Goal: Information Seeking & Learning: Find specific page/section

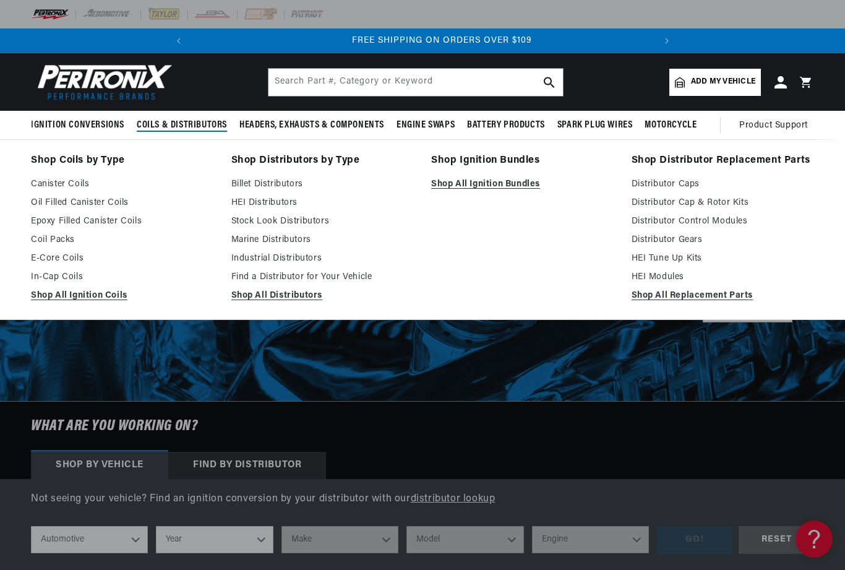
scroll to position [0, 462]
click at [100, 203] on link "Oil Filled Canister Coils" at bounding box center [122, 203] width 183 height 15
click at [493, 186] on link "Shop All Ignition Bundles" at bounding box center [522, 184] width 183 height 15
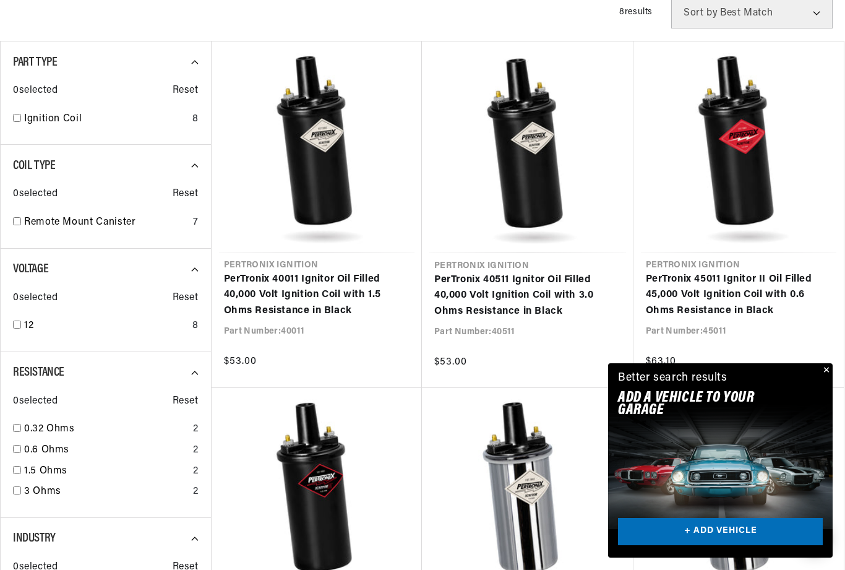
scroll to position [460, 0]
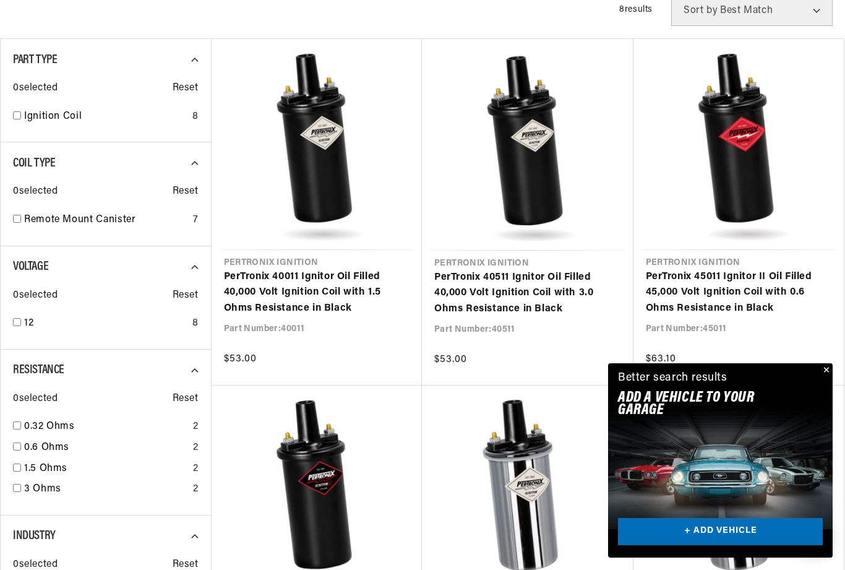
click at [830, 378] on button "Close" at bounding box center [825, 370] width 15 height 15
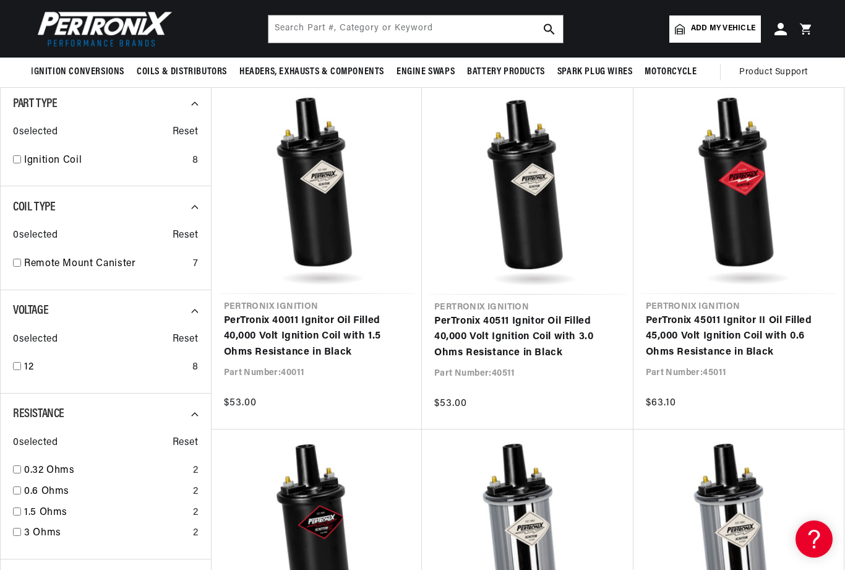
scroll to position [0, 0]
click at [309, 334] on link "PerTronix 40011 Ignitor Oil Filled 40,000 Volt Ignition Coil with 1.5 Ohms Resi…" at bounding box center [317, 337] width 186 height 48
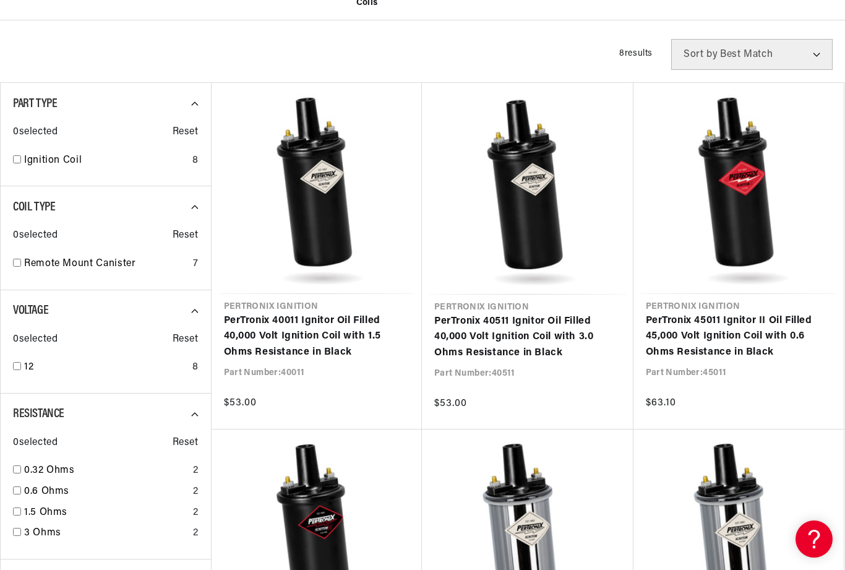
scroll to position [457, 0]
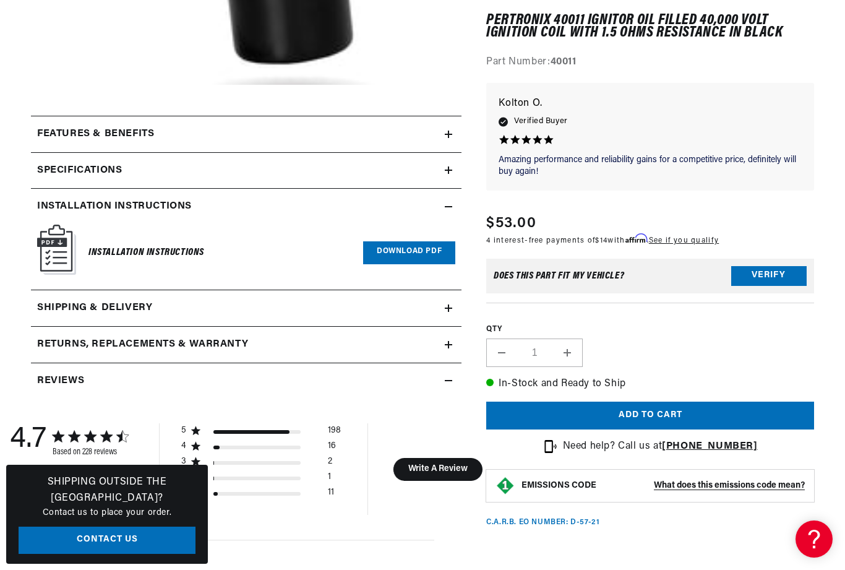
click at [413, 254] on link "Download PDF" at bounding box center [409, 252] width 92 height 23
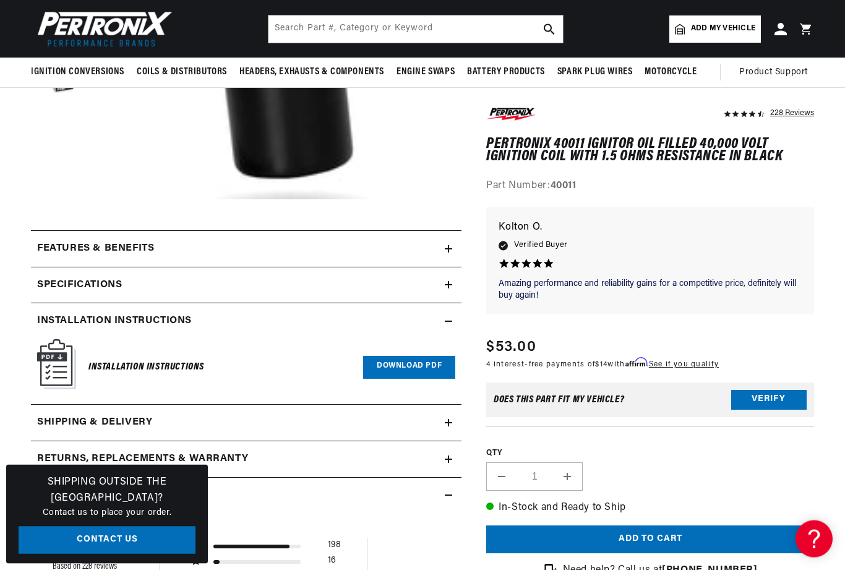
scroll to position [0, 462]
click at [449, 287] on icon at bounding box center [449, 285] width 0 height 7
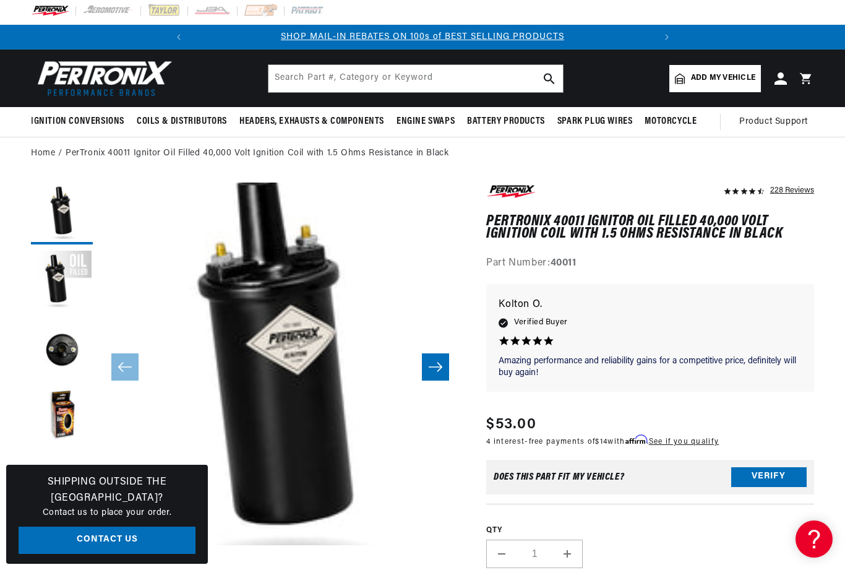
scroll to position [0, 0]
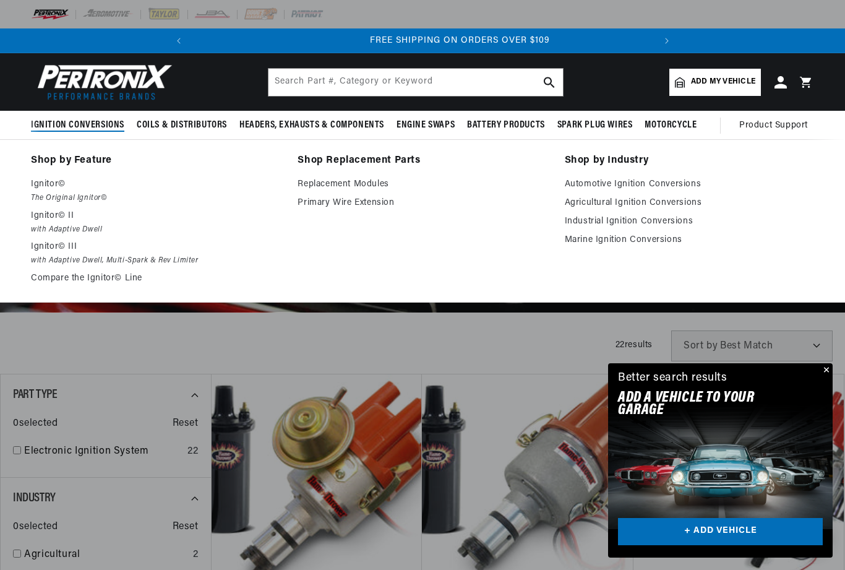
scroll to position [0, 462]
click at [48, 188] on p "Ignitor©" at bounding box center [155, 184] width 249 height 15
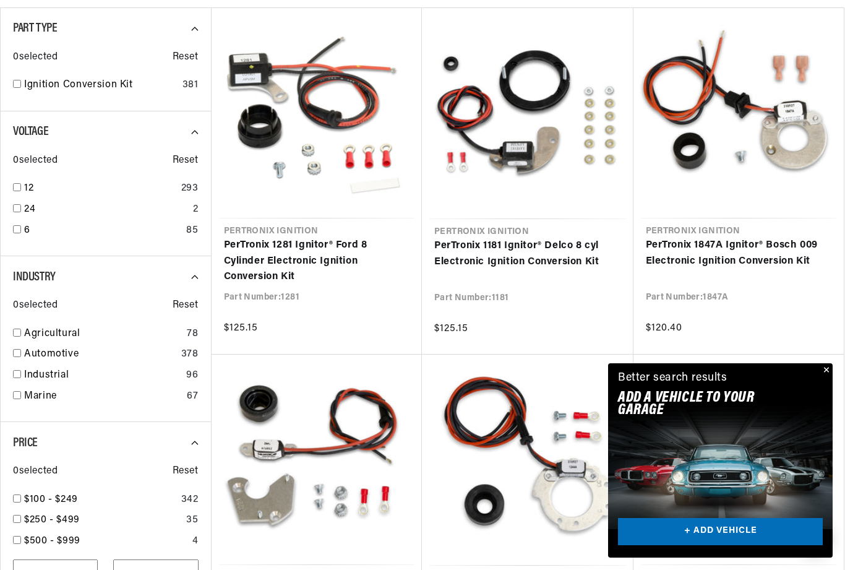
click at [822, 378] on button "Close" at bounding box center [825, 370] width 15 height 15
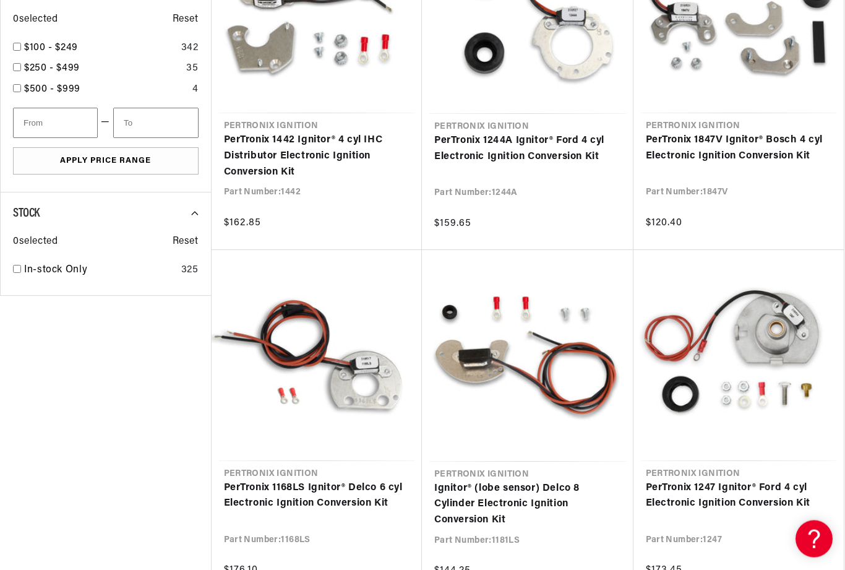
scroll to position [819, 0]
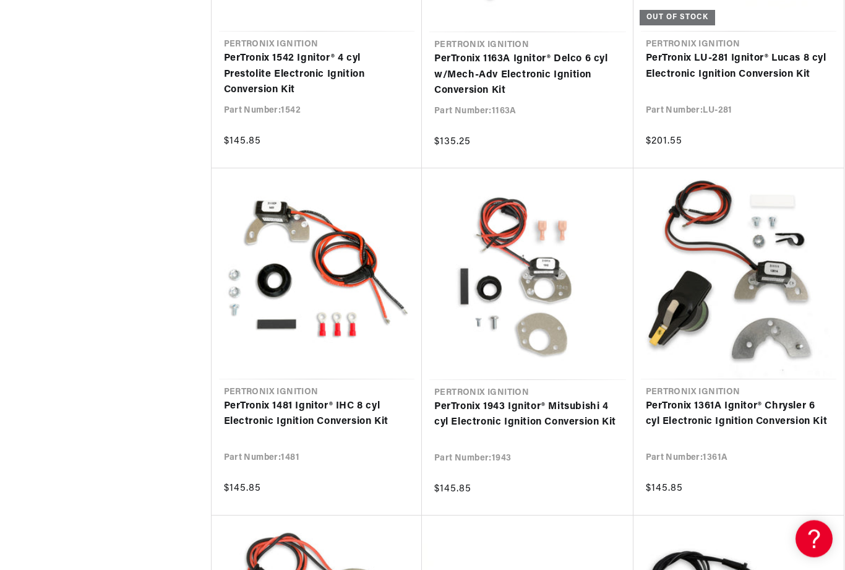
scroll to position [4375, 0]
click at [761, 412] on link "PerTronix 1361A Ignitor® Chrysler 6 cyl Electronic Ignition Conversion Kit" at bounding box center [739, 414] width 186 height 32
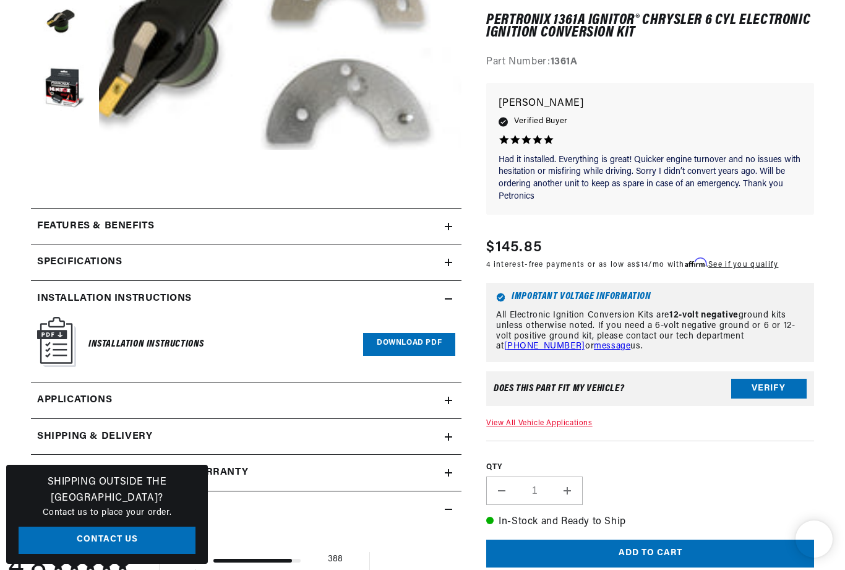
scroll to position [399, 0]
click at [417, 345] on link "Download PDF" at bounding box center [409, 344] width 92 height 23
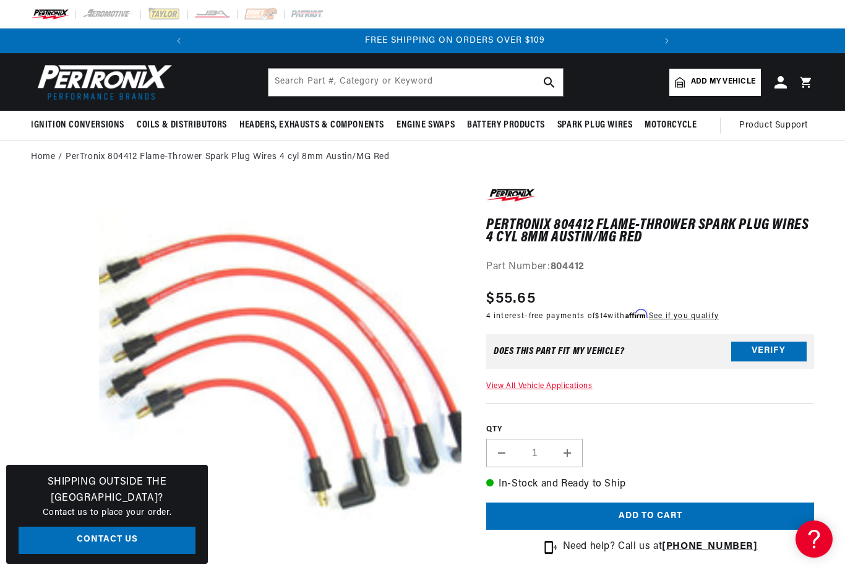
scroll to position [0, 462]
click at [773, 353] on button "Verify" at bounding box center [770, 352] width 76 height 20
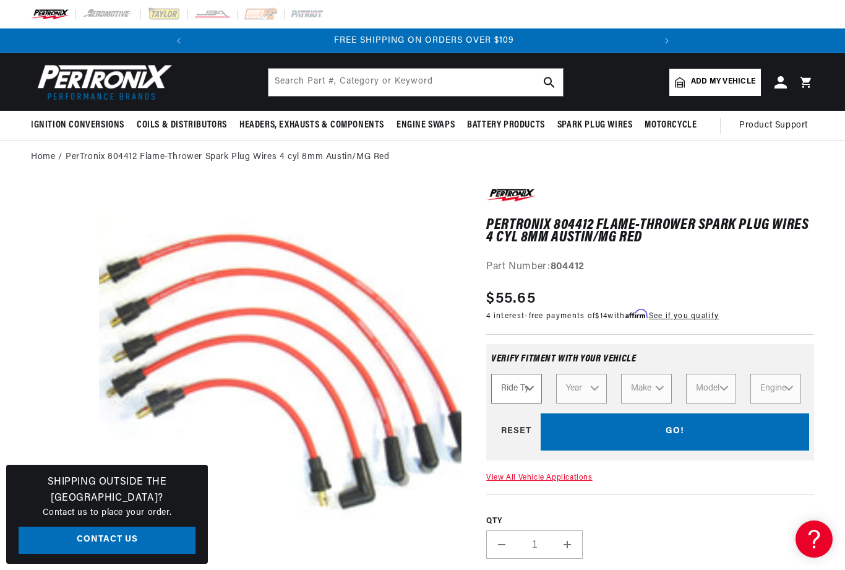
click at [536, 391] on select "Ride Type Automotive Agricultural Industrial Marine Motorcycle" at bounding box center [516, 389] width 51 height 30
select select "Industrial"
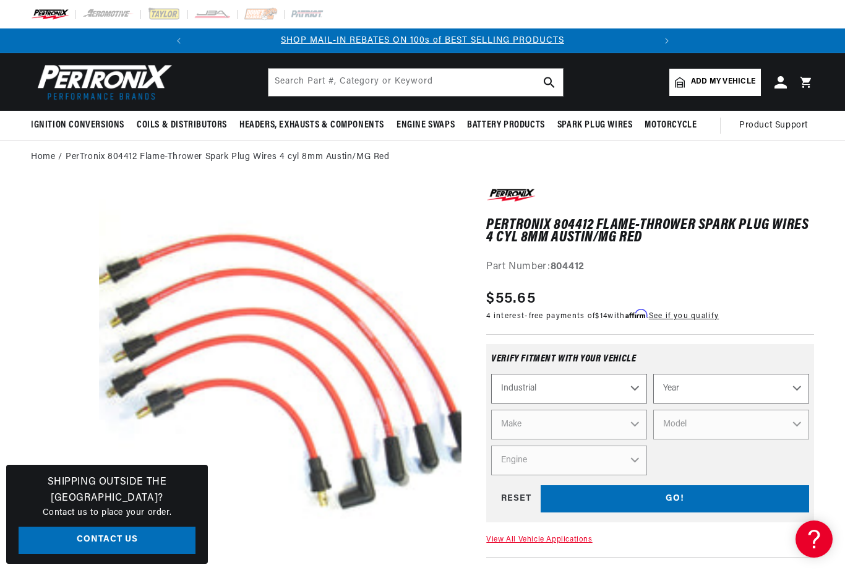
click at [800, 386] on select "Year 1990 1986 1984 1983 1982 1981 1980 1979 1978 1977 1976 1975 1974 1973 1972…" at bounding box center [732, 389] width 156 height 30
select select "1980"
click at [636, 423] on select "Make Allis Chalmers Caterpillar" at bounding box center [569, 425] width 156 height 30
click at [797, 392] on select "1990 1986 1984 1983 1982 1981 1980 1979 1978 1977 1976 1975 1974 1973 1972 1971…" at bounding box center [732, 389] width 156 height 30
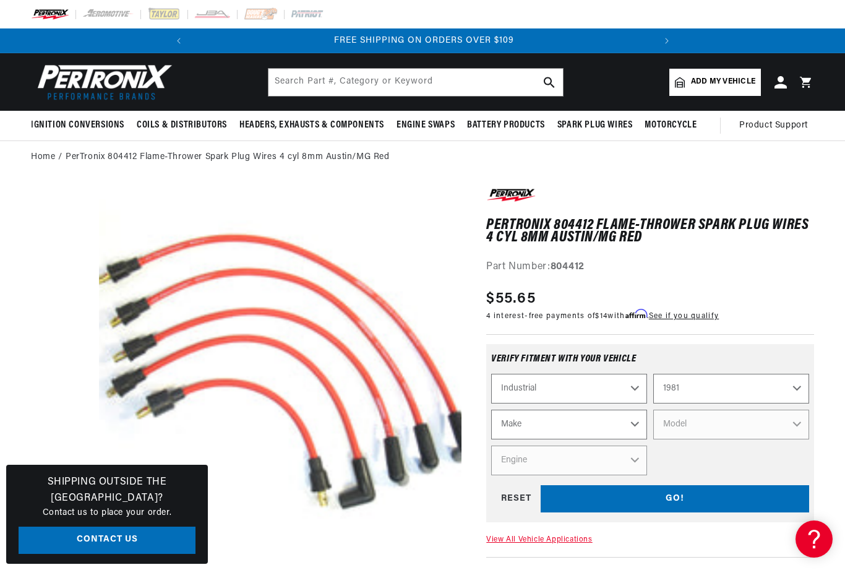
click at [631, 423] on select "Make Allis Chalmers" at bounding box center [569, 425] width 156 height 30
click at [802, 387] on select "1990 1986 1984 1983 1982 1981 1980 1979 1978 1977 1976 1975 1974 1973 1972 1971…" at bounding box center [732, 389] width 156 height 30
click at [630, 421] on select "Make Allis Chalmers Clark Wisconsin" at bounding box center [569, 425] width 156 height 30
click at [803, 388] on select "1990 1986 1984 1983 1982 1981 1980 1979 1978 1977 1976 1975 1974 1973 1972 1971…" at bounding box center [732, 389] width 156 height 30
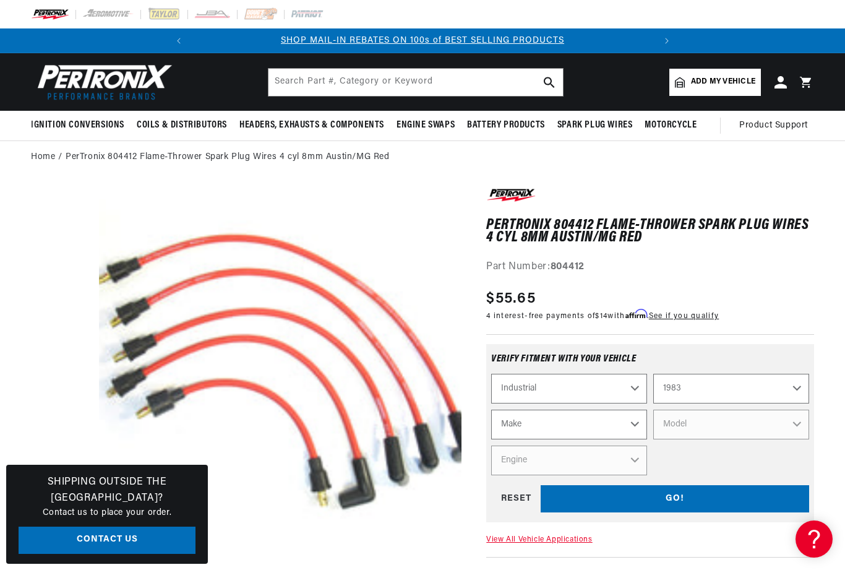
click at [634, 420] on select "Make Wisconsin" at bounding box center [569, 425] width 156 height 30
click at [800, 391] on select "1990 1986 1984 1983 1982 1981 1980 1979 1978 1977 1976 1975 1974 1973 1972 1971…" at bounding box center [732, 389] width 156 height 30
click at [636, 421] on select "Make Ford" at bounding box center [569, 425] width 156 height 30
click at [796, 394] on select "1990 1986 1984 1983 1982 1981 1980 1979 1978 1977 1976 1975 1974 1973 1972 1971…" at bounding box center [732, 389] width 156 height 30
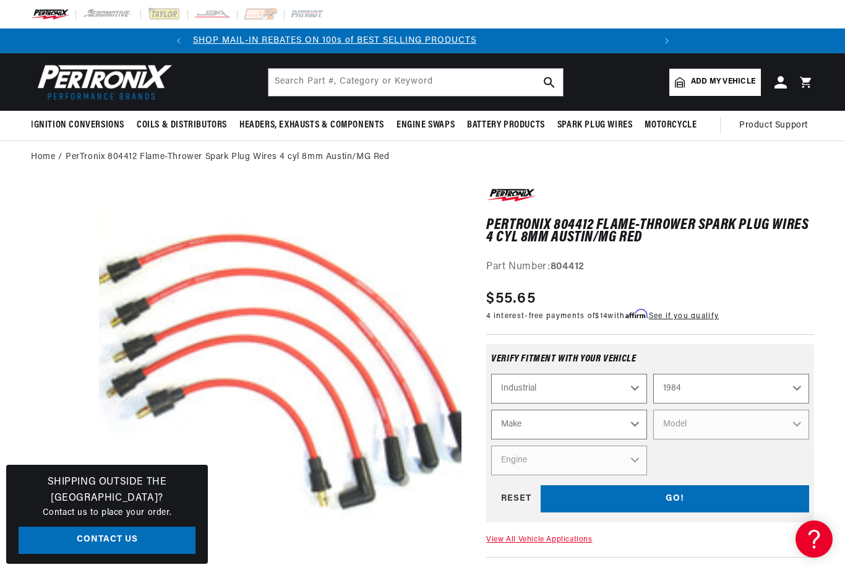
scroll to position [0, 0]
click at [634, 421] on select "Make Ford" at bounding box center [569, 425] width 156 height 30
click at [800, 389] on select "1990 1986 1984 1983 1982 1981 1980 1979 1978 1977 1976 1975 1974 1973 1972 1971…" at bounding box center [732, 389] width 156 height 30
select select "1990"
click at [635, 426] on select "Make Komatsu" at bounding box center [569, 425] width 156 height 30
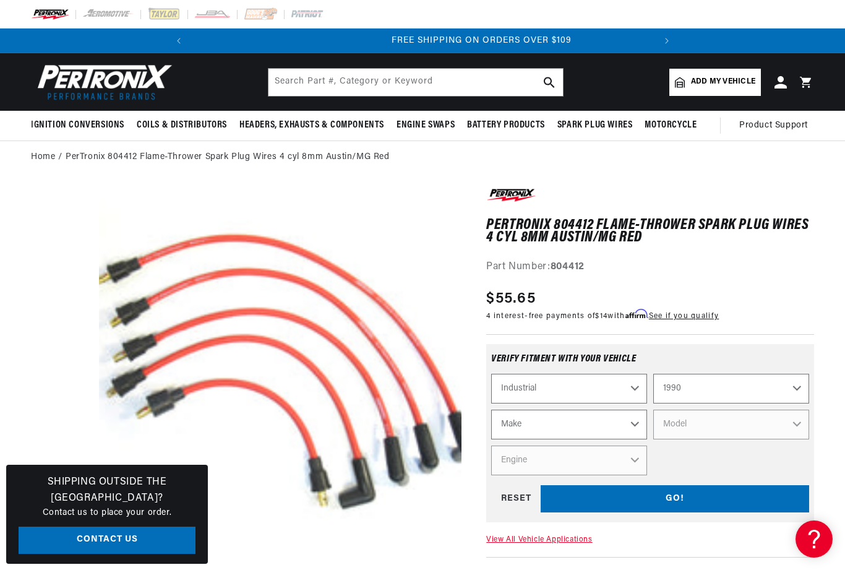
scroll to position [0, 462]
click at [633, 392] on select "Automotive Agricultural Industrial Marine Motorcycle" at bounding box center [569, 389] width 156 height 30
select select "Agricultural"
click at [799, 387] on select "Year 1970 1965 1964 1960 1959 1958 1957 1939 1938 1937" at bounding box center [732, 389] width 156 height 30
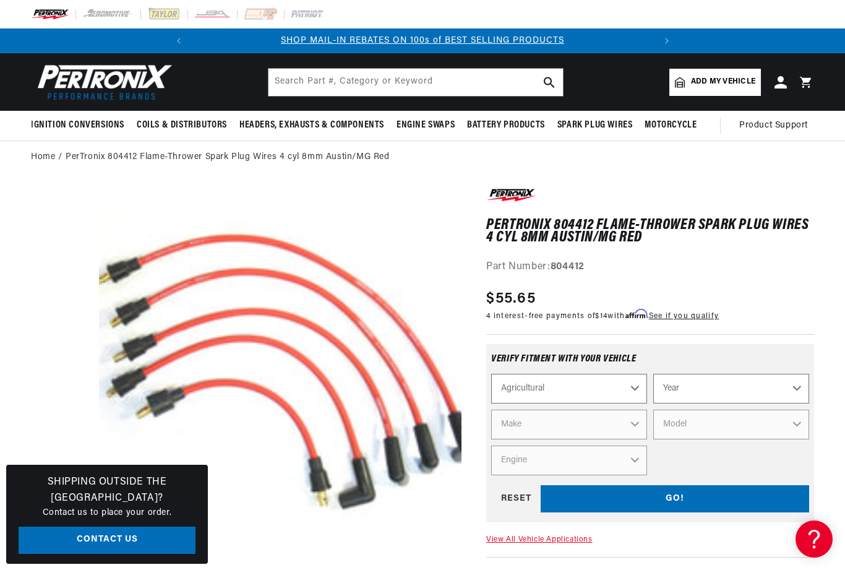
select select "1939"
click at [632, 391] on select "Automotive Agricultural Industrial Marine Motorcycle" at bounding box center [569, 389] width 156 height 30
select select "Automotive"
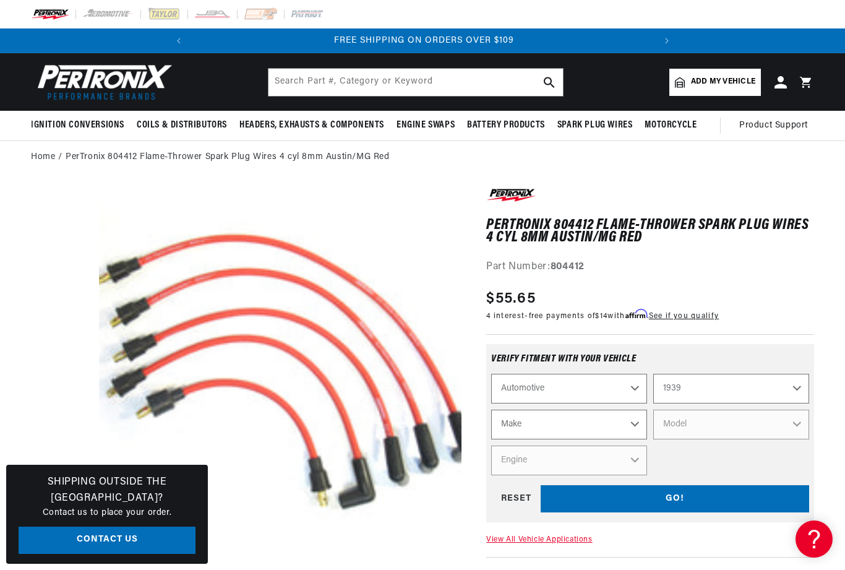
click at [797, 389] on select "2022 2021 2020 2019 2018 2017 2016 2015 2014 2013 2012 2011 2010 2009 2008 2007…" at bounding box center [732, 389] width 156 height 30
select select "1979"
click at [632, 423] on select "Make Alfa Romeo American Motors Audi Avanti BMW Buick Cadillac Checker Chevrole…" at bounding box center [569, 425] width 156 height 30
select select "Chrysler"
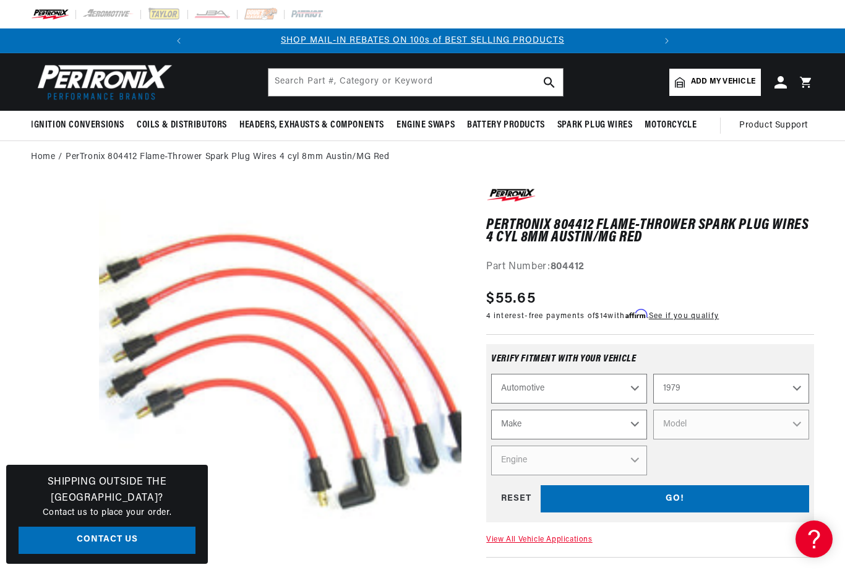
select select "Chrysler"
click at [798, 418] on select "Model Cordoba LeBaron New Yorker Newport Town & Country Valiant" at bounding box center [732, 425] width 156 height 30
select select "Valiant"
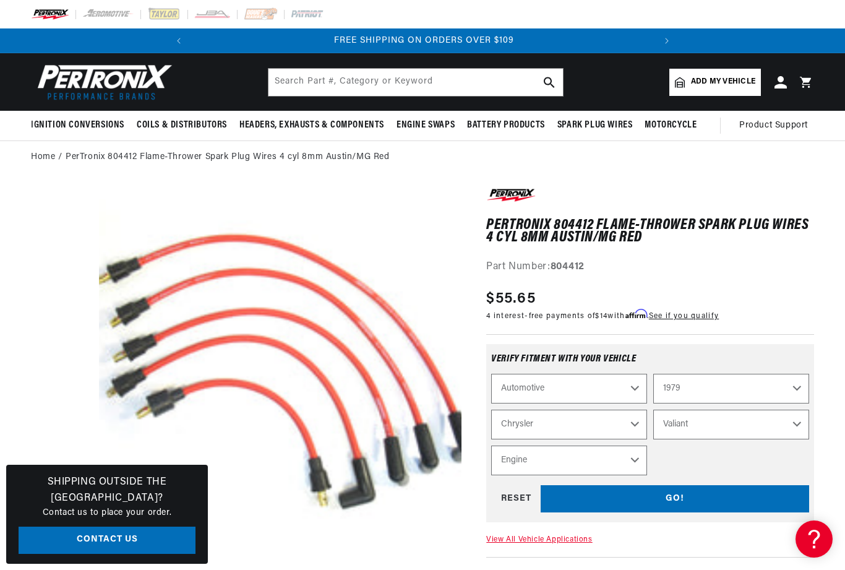
scroll to position [0, 157]
click at [639, 460] on select "Engine 360cid / 5.9L" at bounding box center [569, 461] width 156 height 30
click at [793, 392] on select "2022 2021 2020 2019 2018 2017 2016 2015 2014 2013 2012 2011 2010 2009 2008 2007…" at bounding box center [732, 389] width 156 height 30
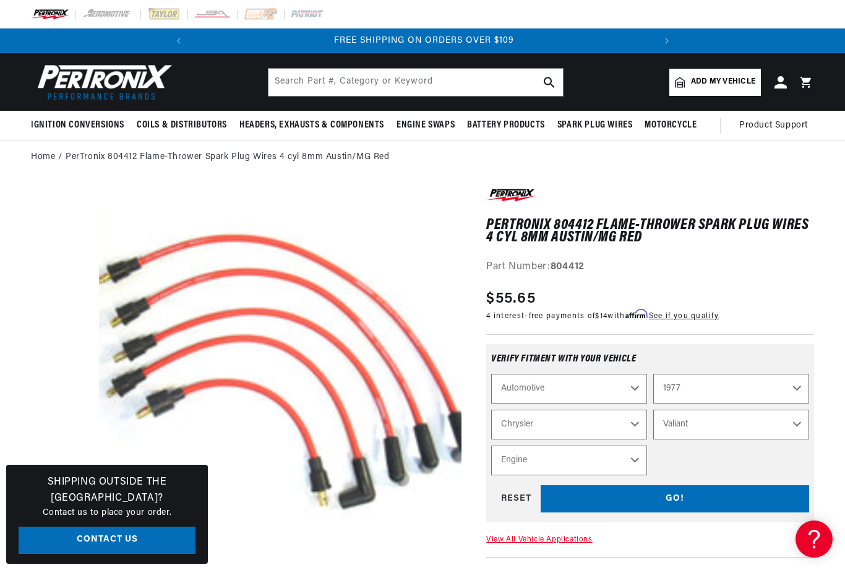
click at [797, 429] on select "Cordoba LeBaron New Yorker Newport Town & Country Valiant" at bounding box center [732, 425] width 156 height 30
click at [633, 425] on select "Alfa Romeo American Motors Audi Avanti BMW Buick Cadillac Checker Chevrolet Chr…" at bounding box center [569, 425] width 156 height 30
click at [798, 390] on select "2022 2021 2020 2019 2018 2017 2016 2015 2014 2013 2012 2011 2010 2009 2008 2007…" at bounding box center [732, 389] width 156 height 30
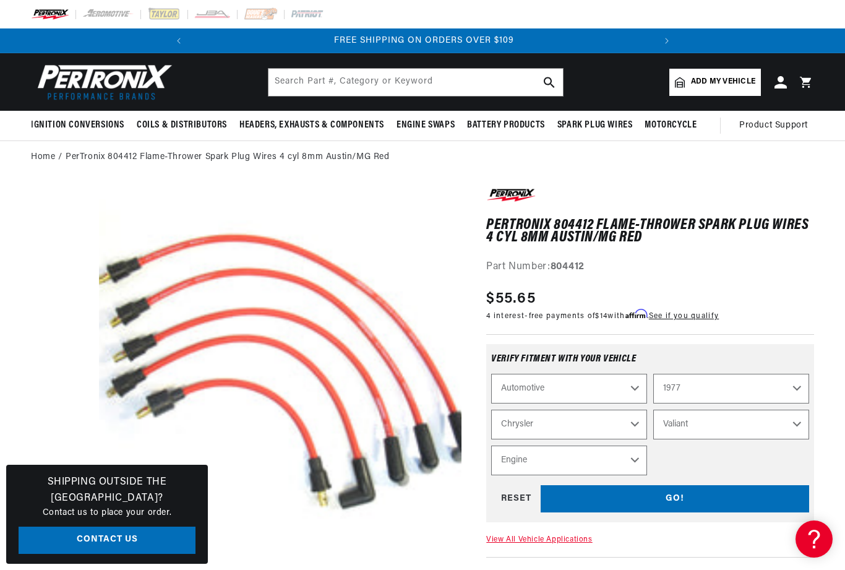
select select "1975"
select select "Model"
click at [636, 421] on select "Alfa Romeo American Motors Audi Austin BMW Buick Cadillac Checker Chevrolet Chr…" at bounding box center [569, 425] width 156 height 30
click at [796, 427] on select "Model Cordoba Imperial New Yorker Newport Town & Country" at bounding box center [732, 425] width 156 height 30
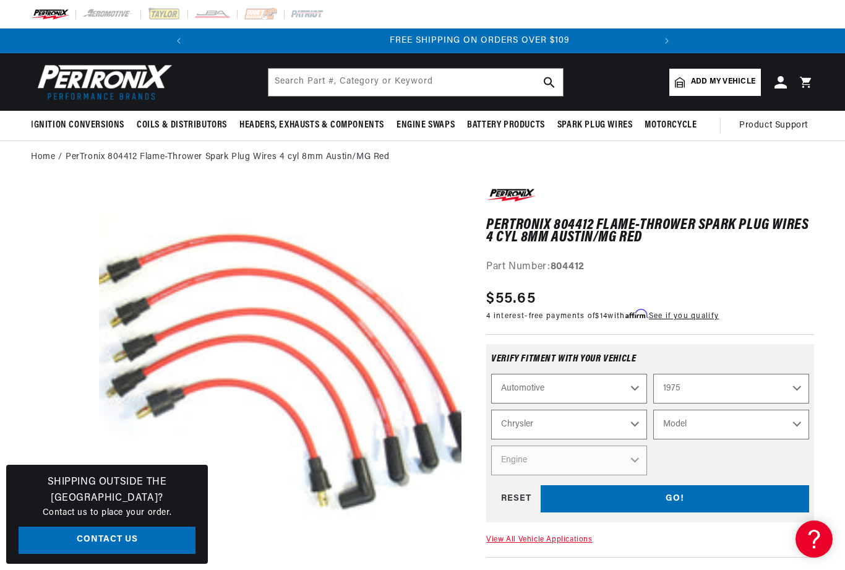
scroll to position [0, 462]
click at [634, 421] on select "Alfa Romeo American Motors Audi Austin BMW Buick Cadillac Checker Chevrolet Chr…" at bounding box center [569, 425] width 156 height 30
select select "Dodge"
click at [795, 426] on select "Model B100 B200 B300 CB300 Charger Coronet D100 D200 D300 Dart Monaco Ramcharge…" at bounding box center [732, 425] width 156 height 30
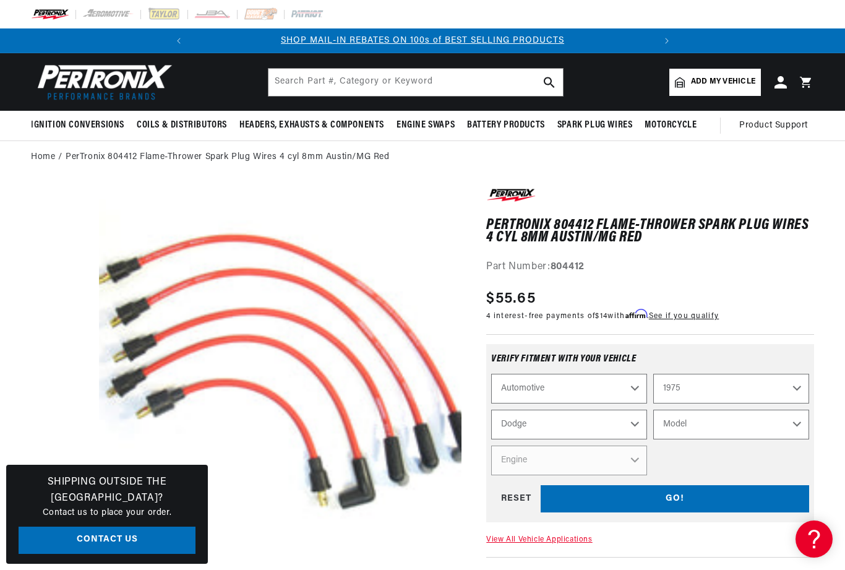
select select "Monaco"
click at [643, 459] on select "Engine 318cid / 5.2L 360cid / 5.9L 400cid / 6.6L 440cid / 7.2L" at bounding box center [569, 461] width 156 height 30
click at [800, 425] on select "B100 B200 B300 CB300 Charger Coronet D100 D200 D300 Dart Monaco Ramcharger Roya…" at bounding box center [732, 425] width 156 height 30
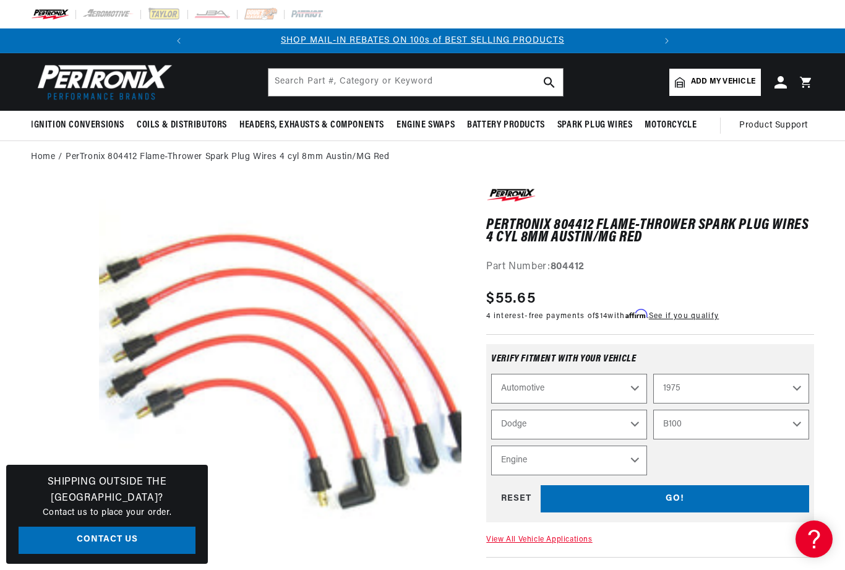
select select "Dart"
click at [634, 462] on select "Engine 5.6L 225cid / 3.7L 318cid / 5.2L 360cid / 5.9L" at bounding box center [569, 461] width 156 height 30
click at [633, 424] on select "Alfa Romeo American Motors Audi Austin BMW Buick Cadillac Checker Chevrolet Chr…" at bounding box center [569, 425] width 156 height 30
select select "Plymouth"
select select "Model"
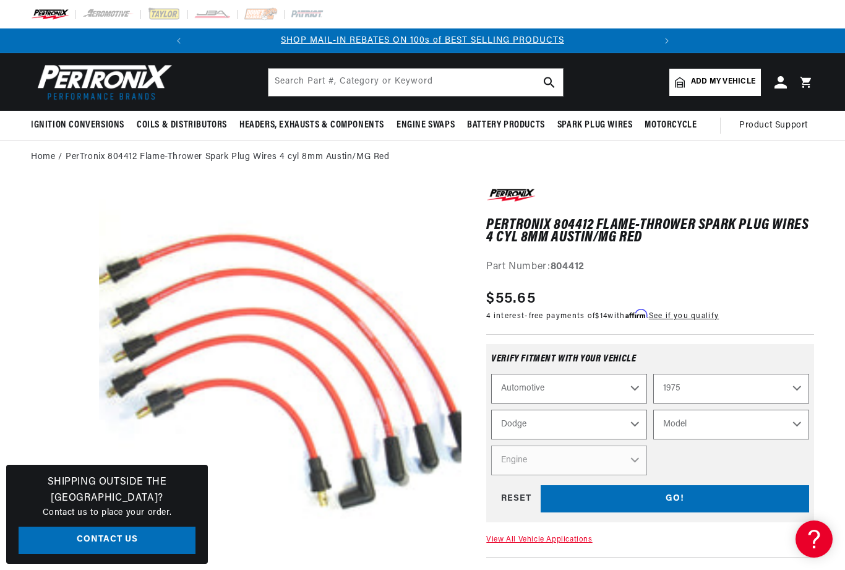
click at [799, 423] on select "Model Duster Fury Gran Fury PB100 PB200 PB300 Road Runner Scamp Trailduster Val…" at bounding box center [732, 425] width 156 height 30
click at [796, 391] on select "2022 2021 2020 2019 2018 2017 2016 2015 2014 2013 2012 2011 2010 2009 2008 2007…" at bounding box center [732, 389] width 156 height 30
select select "1980"
click at [795, 428] on select "Model Arrow Caravelle Champ Colt Gran Fury PB100 PB200 PB300 Trailduster Volare" at bounding box center [732, 425] width 156 height 30
select select "Colt"
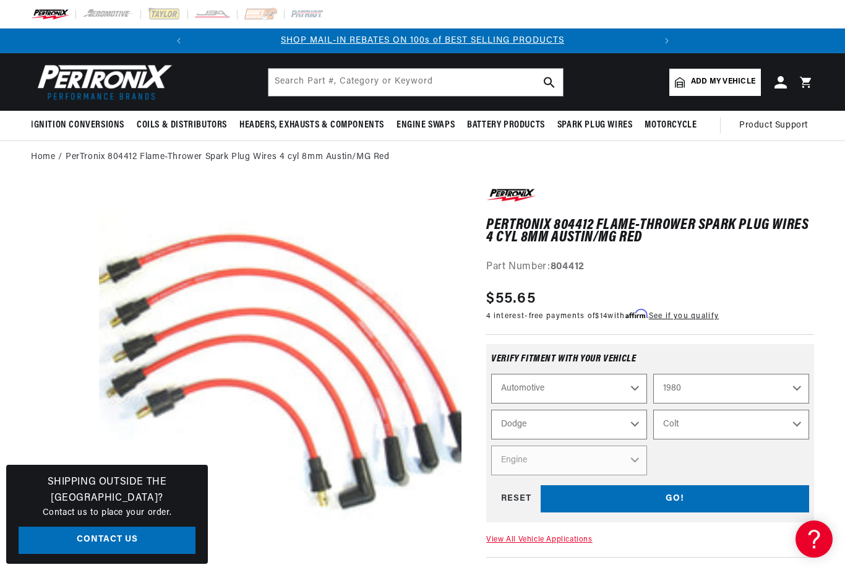
select select "Model"
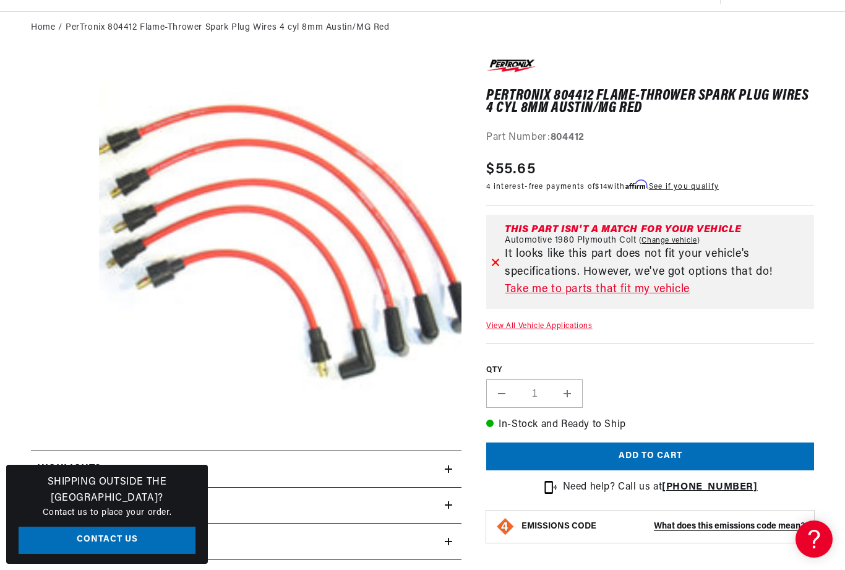
click at [619, 286] on link "Take me to parts that fit my vehicle" at bounding box center [657, 290] width 305 height 18
